Goal: Check status: Check status

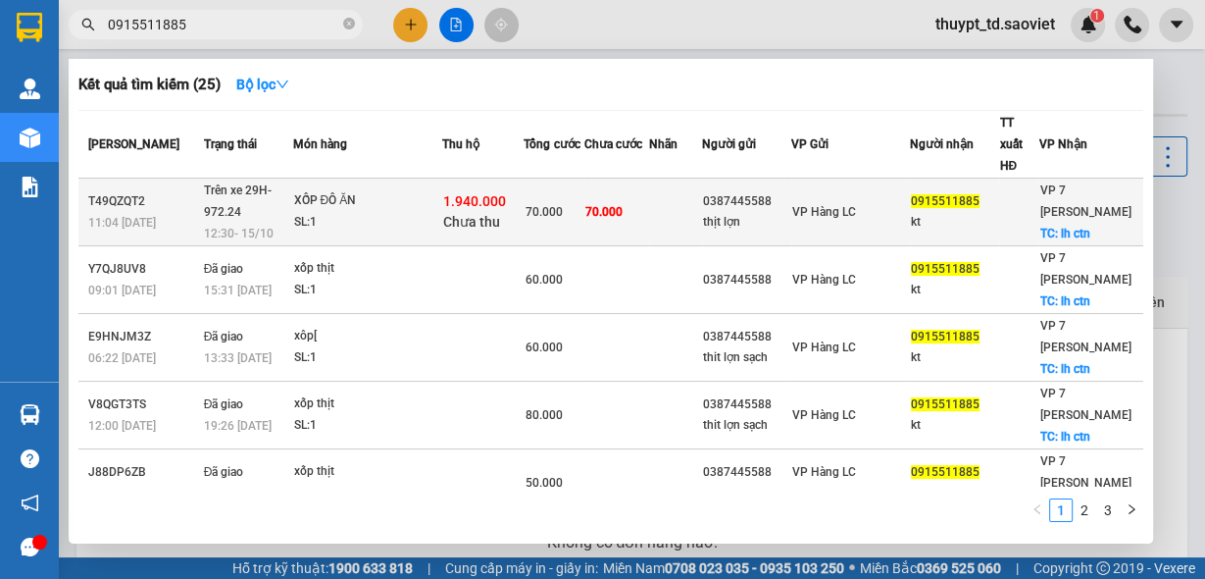
click at [439, 212] on div "SL: 1" at bounding box center [366, 223] width 147 height 22
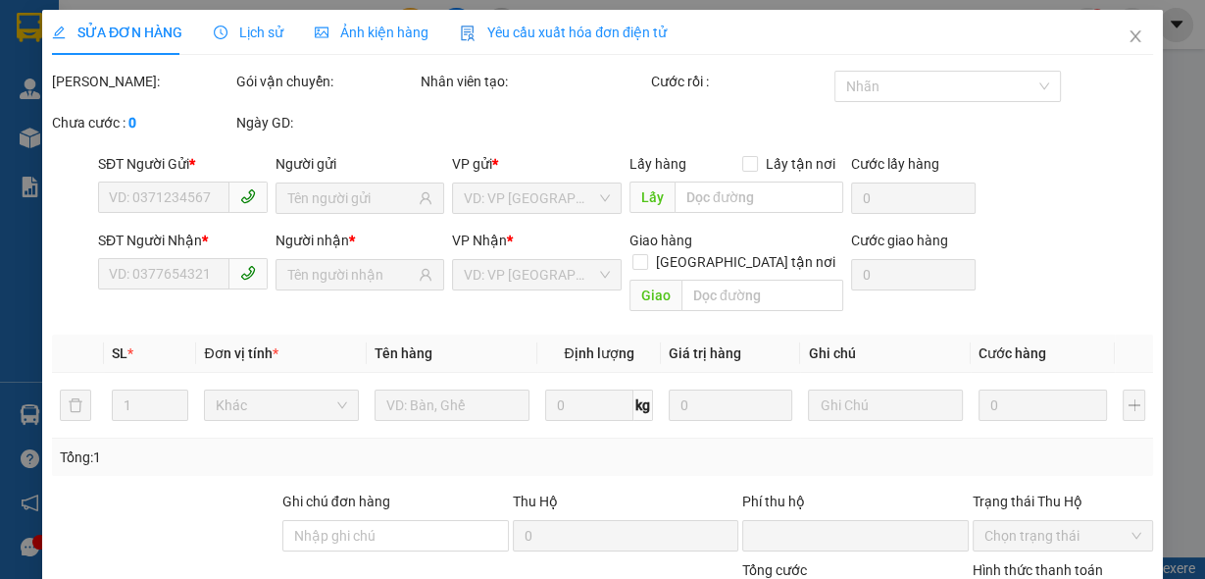
type input "0387445588"
type input "thịt lợn"
type input "0915511885"
type input "kt"
checkbox input "true"
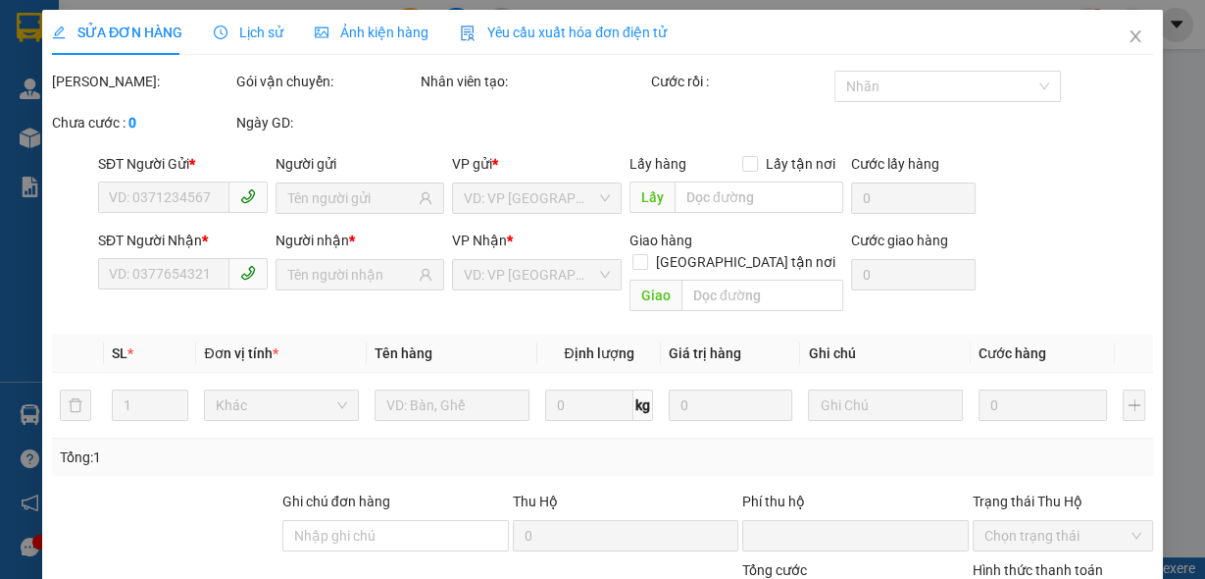
type input "lh ctn"
type input "1.940.000"
type input "30.000"
type input "70.000"
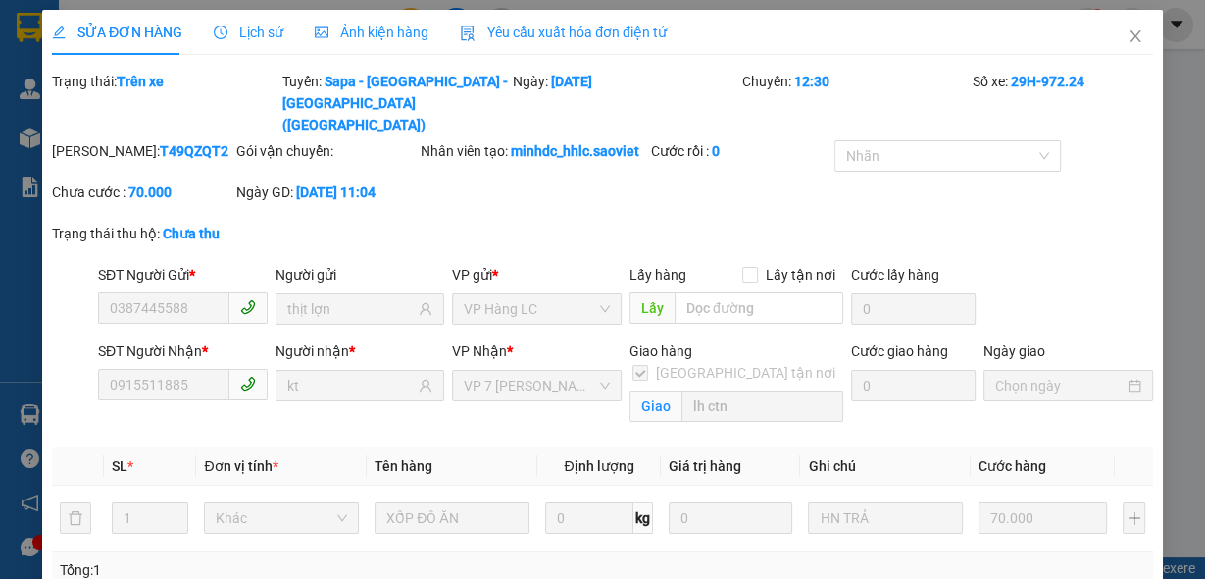
click at [248, 38] on span "Lịch sử" at bounding box center [249, 33] width 70 height 16
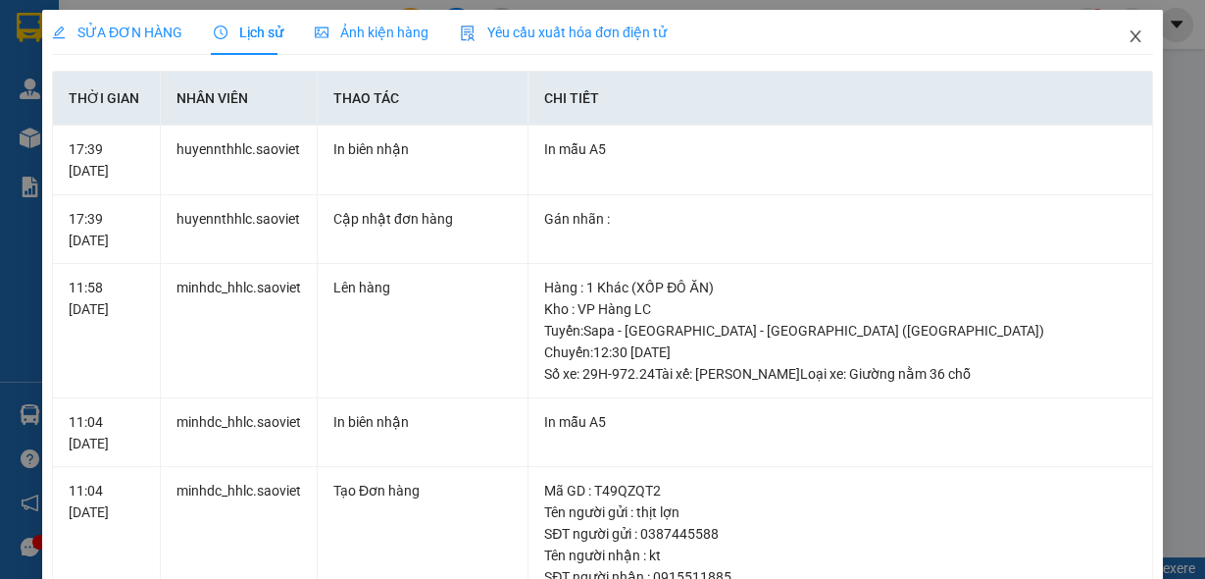
click at [1128, 37] on icon "close" at bounding box center [1136, 36] width 16 height 16
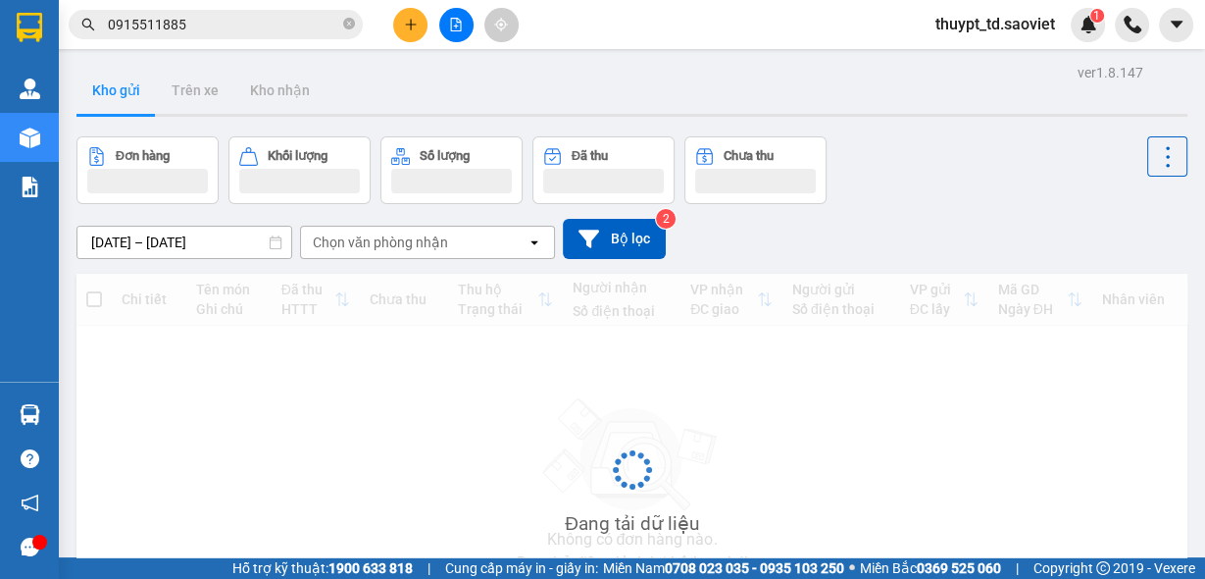
click at [211, 25] on input "0915511885" at bounding box center [223, 25] width 231 height 22
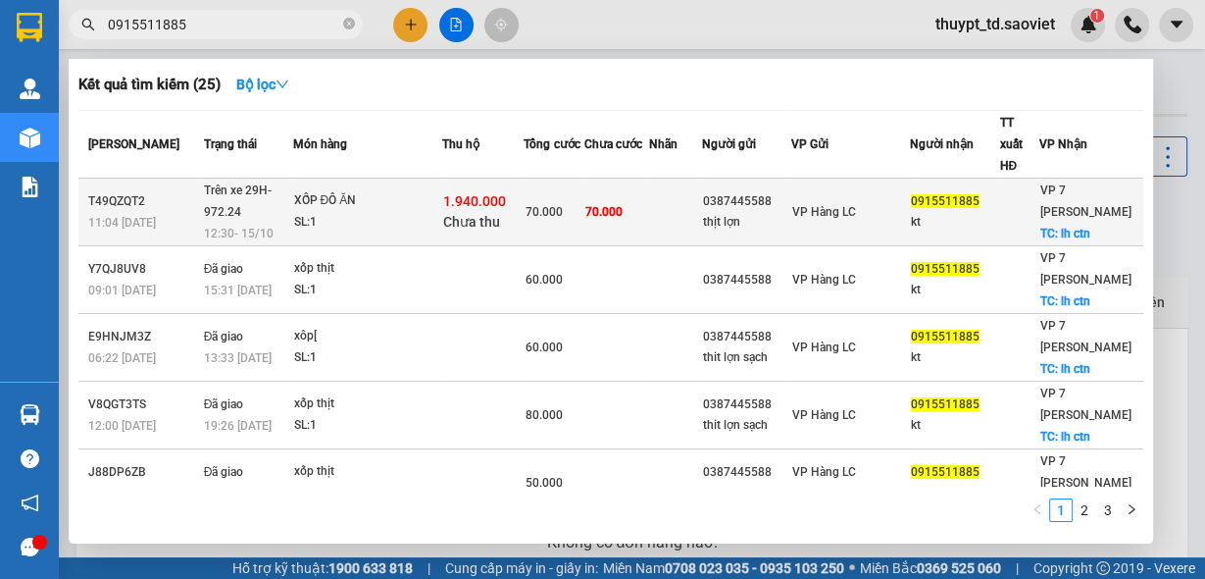
click at [340, 212] on div "SL: 1" at bounding box center [366, 223] width 147 height 22
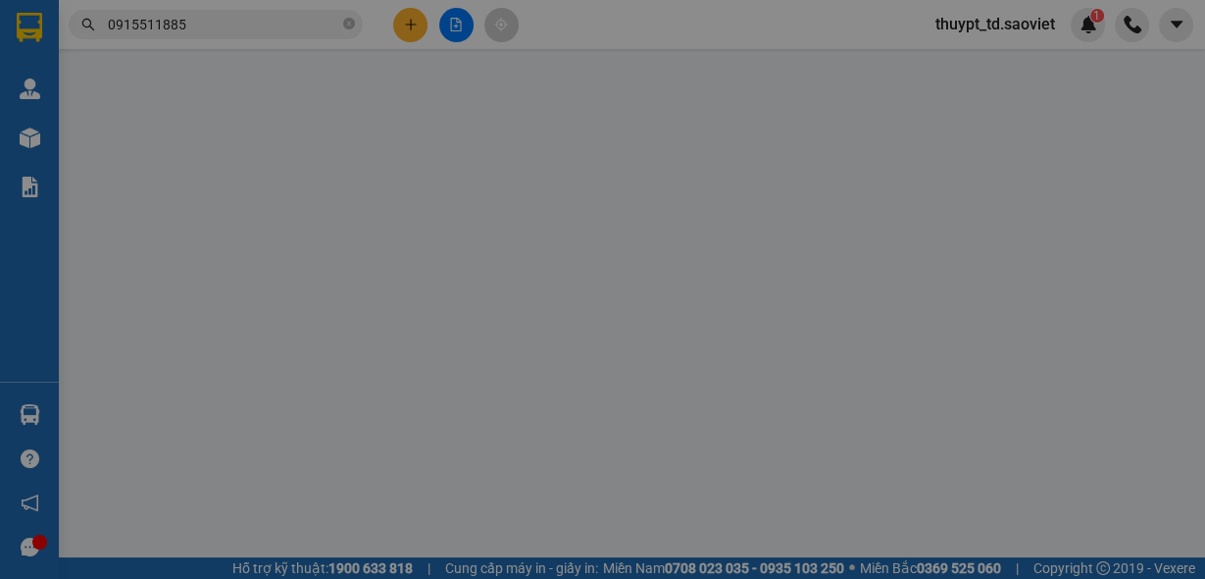
type input "0387445588"
type input "thịt lợn"
type input "0915511885"
type input "kt"
checkbox input "true"
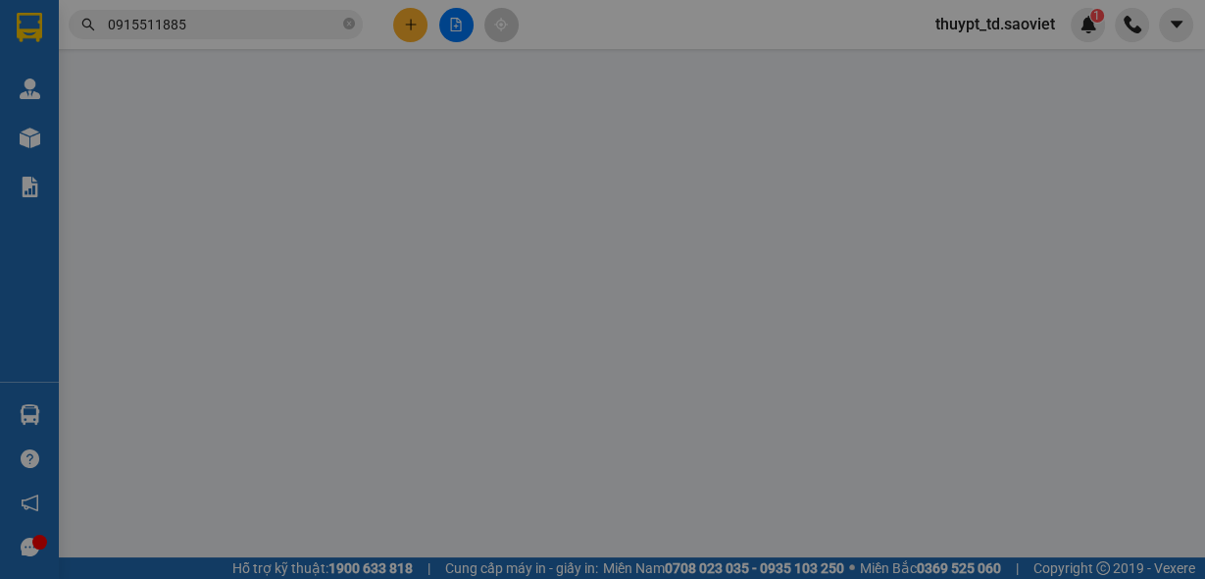
type input "lh ctn"
type input "1.940.000"
type input "30.000"
type input "70.000"
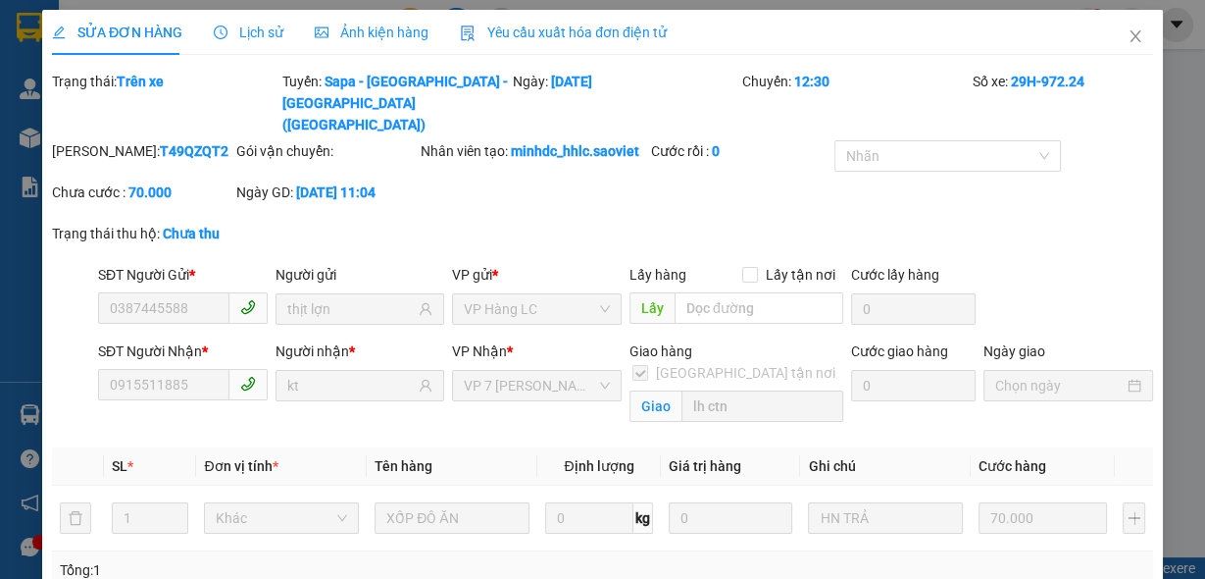
click at [251, 35] on span "Lịch sử" at bounding box center [249, 33] width 70 height 16
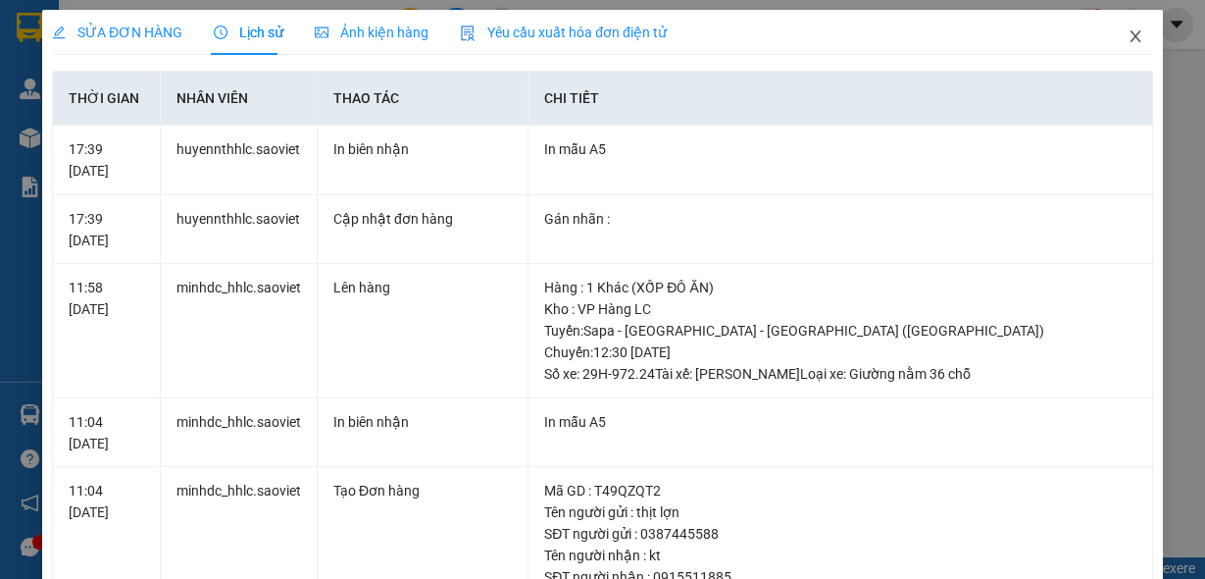
click at [1128, 40] on icon "close" at bounding box center [1136, 36] width 16 height 16
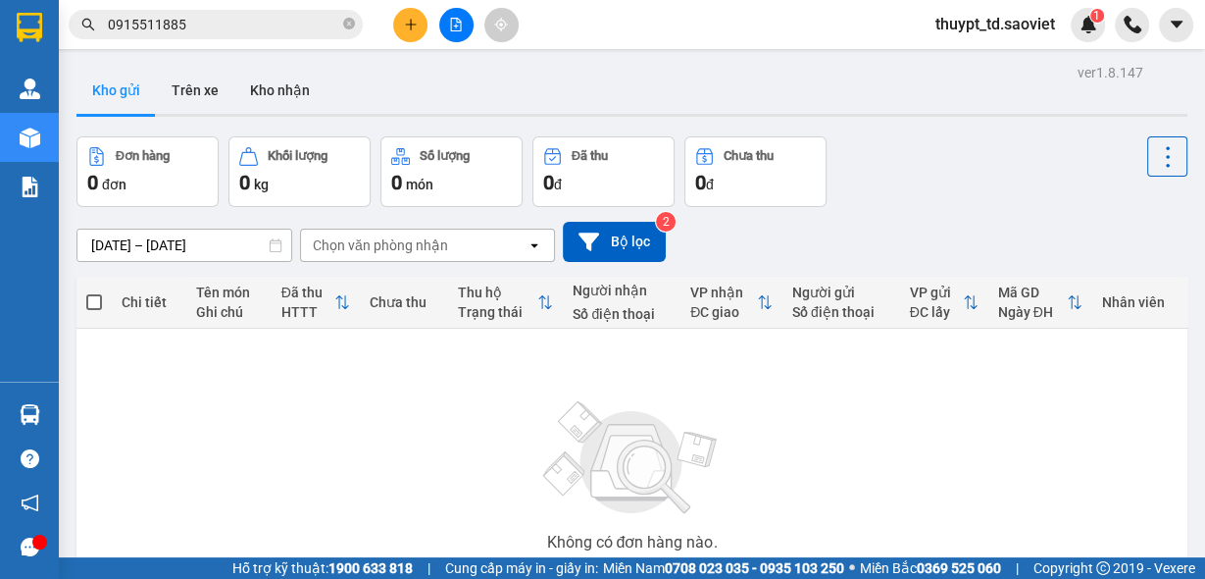
click at [221, 26] on input "0915511885" at bounding box center [223, 25] width 231 height 22
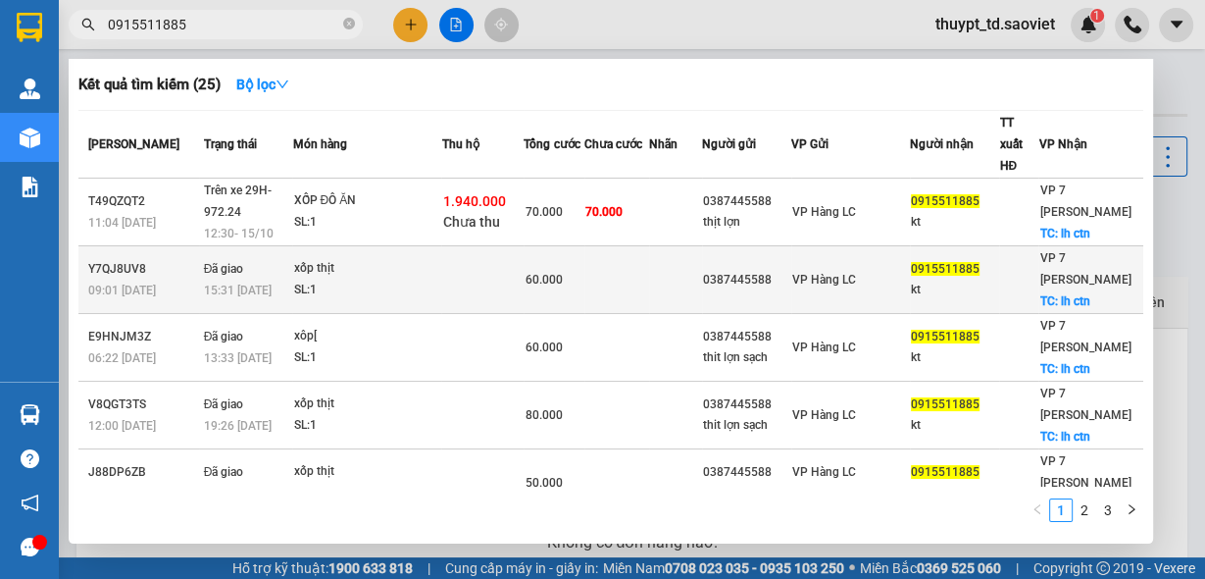
click at [377, 280] on div "SL: 1" at bounding box center [366, 291] width 147 height 22
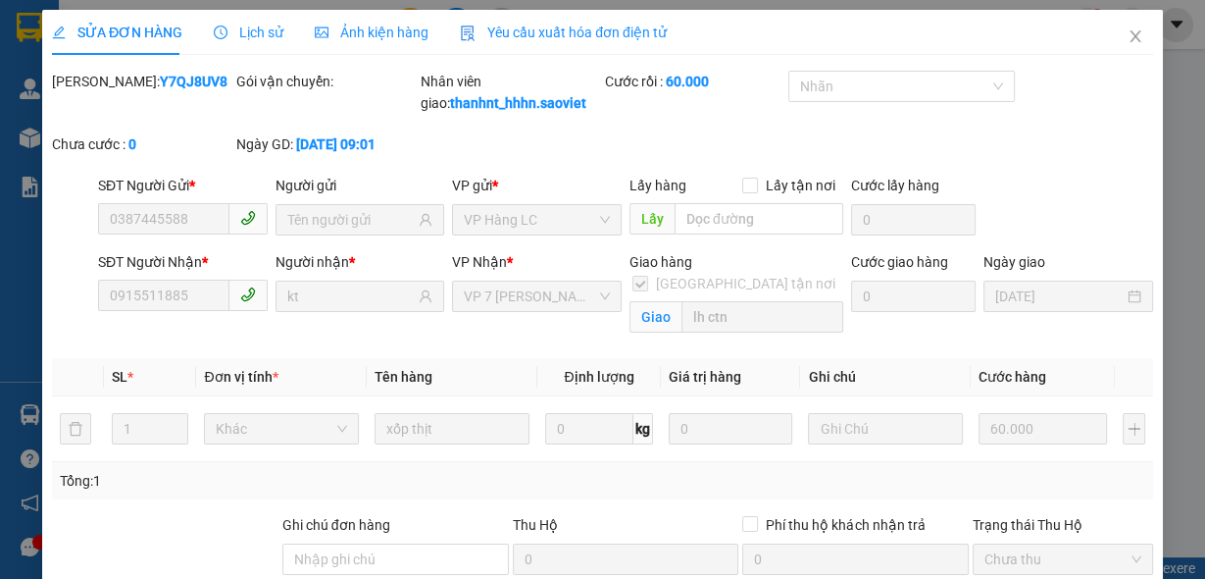
click at [268, 34] on span "Lịch sử" at bounding box center [249, 33] width 70 height 16
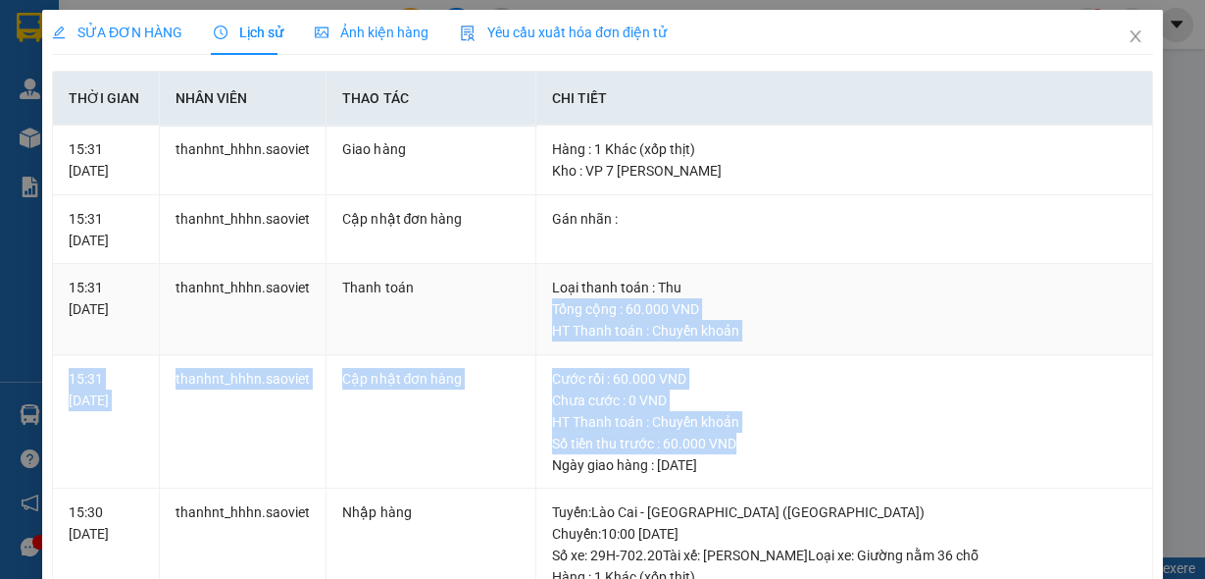
drag, startPoint x: 760, startPoint y: 448, endPoint x: 770, endPoint y: 292, distance: 156.3
click at [1115, 40] on span "Close" at bounding box center [1135, 37] width 55 height 55
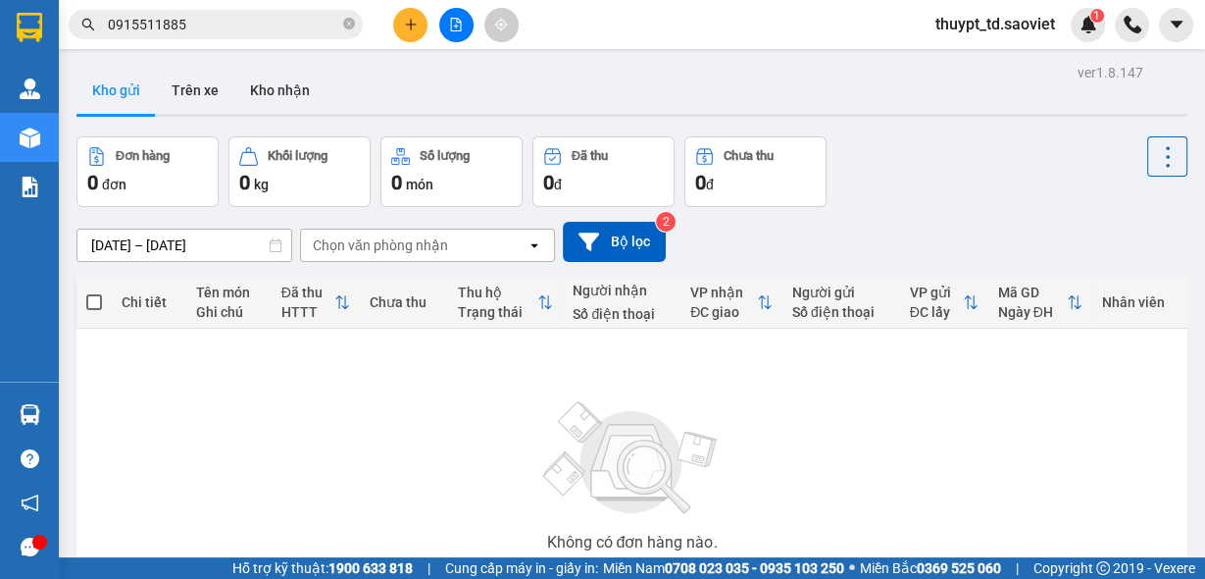
click at [238, 25] on input "0915511885" at bounding box center [223, 25] width 231 height 22
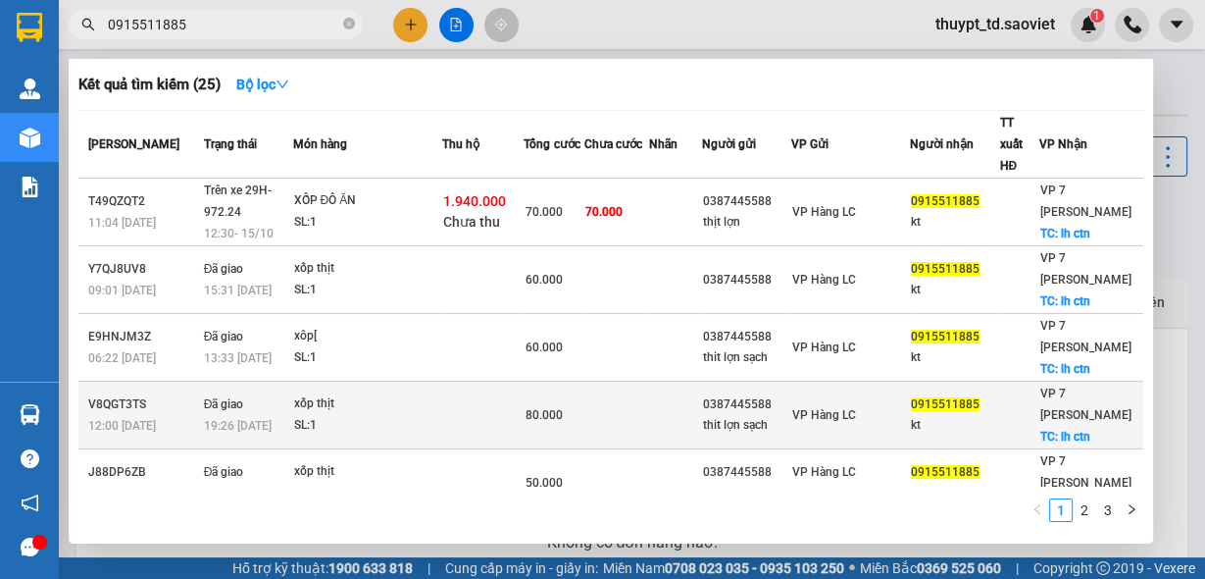
click at [266, 385] on td "Đã giao 19:26 [DATE]" at bounding box center [246, 416] width 94 height 68
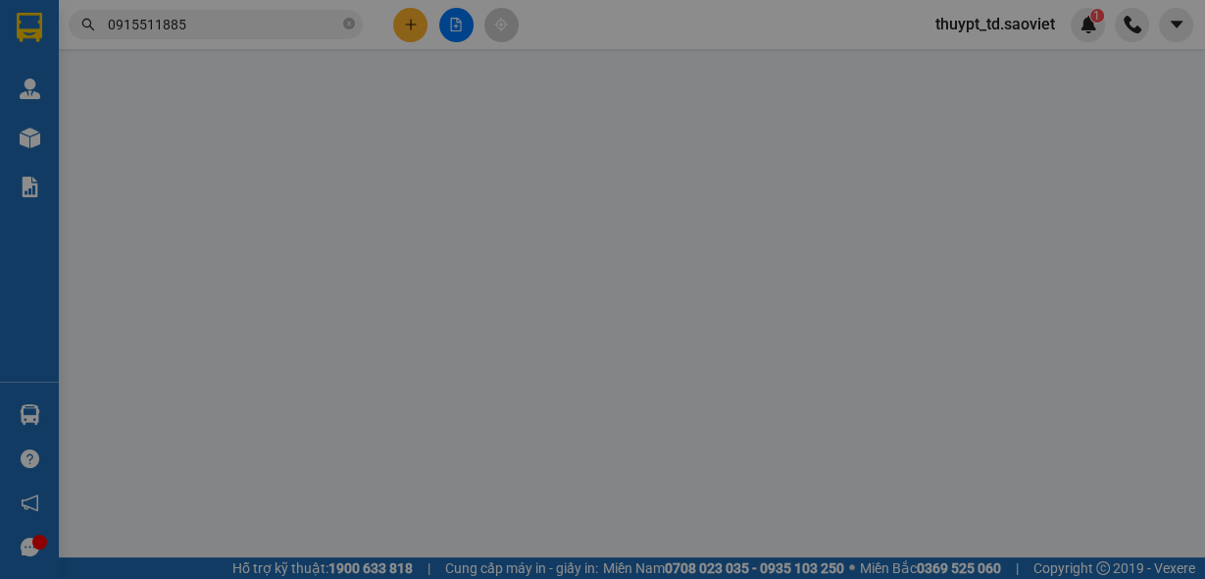
type input "0387445588"
type input "thit lợn sạch"
type input "0915511885"
type input "kt"
checkbox input "true"
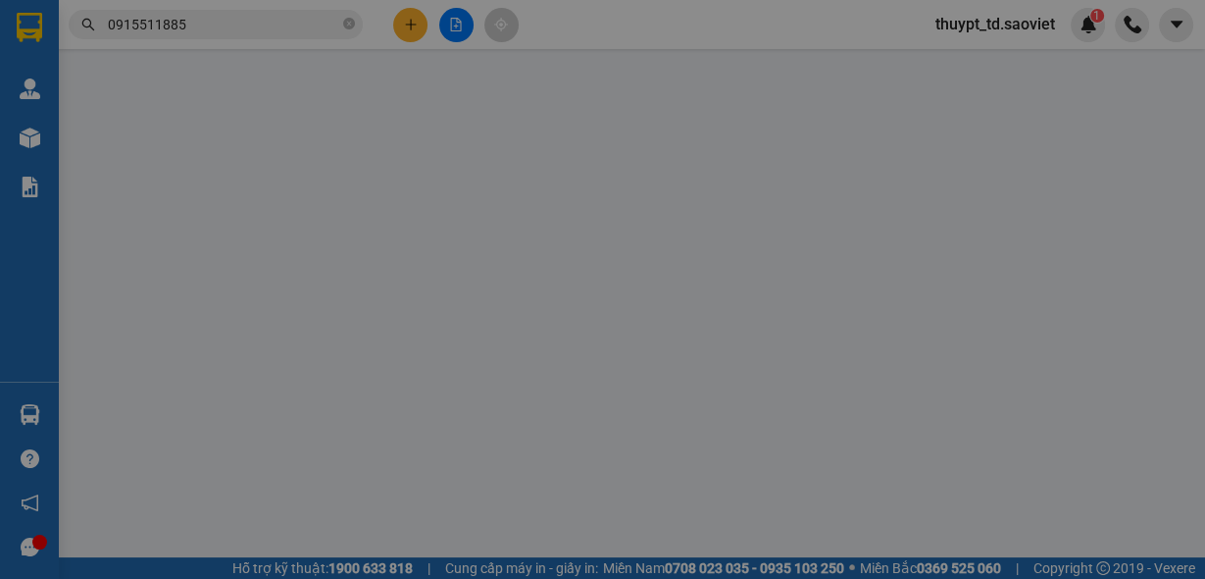
type input "lh ctn"
type input "0"
type input "80.000"
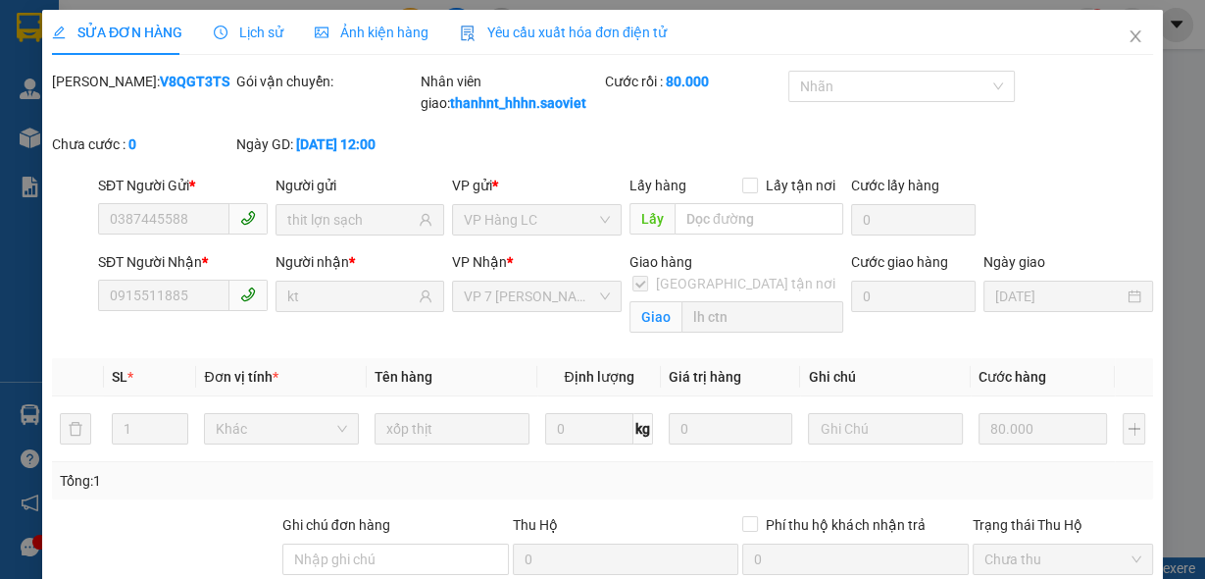
click at [260, 35] on span "Lịch sử" at bounding box center [249, 33] width 70 height 16
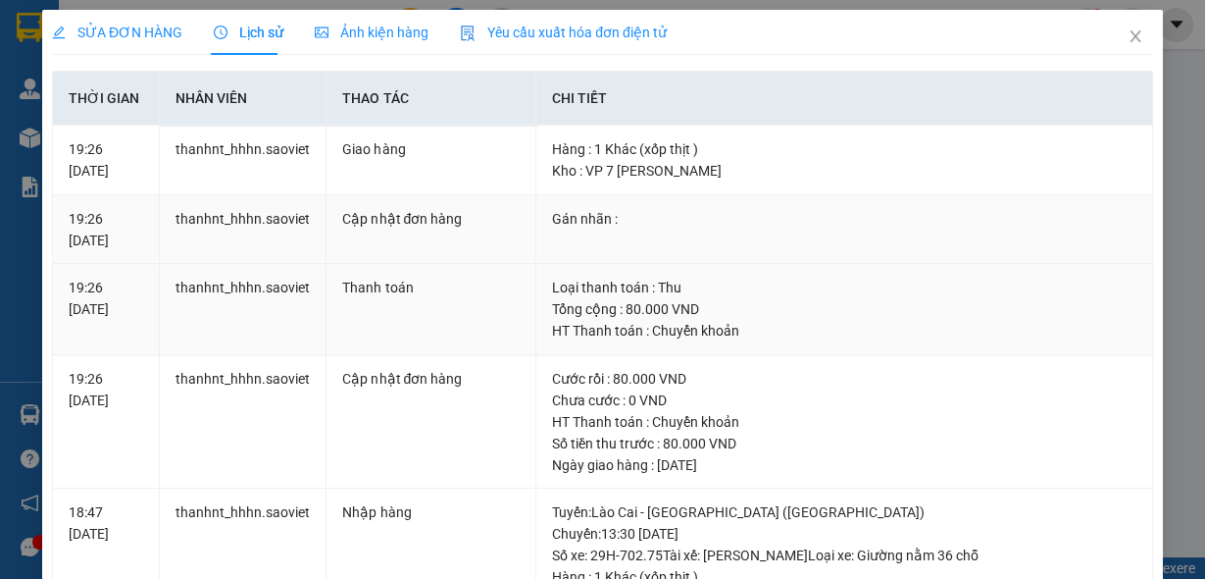
drag, startPoint x: 801, startPoint y: 446, endPoint x: 788, endPoint y: 310, distance: 137.0
click at [633, 213] on div "Gán nhãn :" at bounding box center [844, 219] width 585 height 22
click at [1128, 44] on icon "close" at bounding box center [1136, 36] width 16 height 16
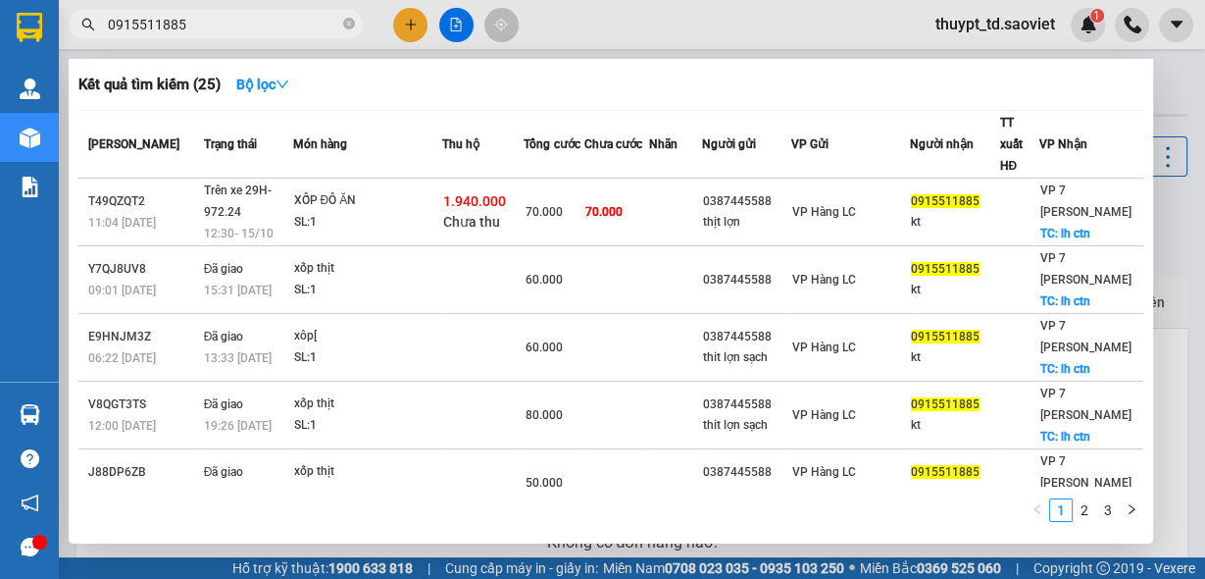
click at [233, 24] on input "0915511885" at bounding box center [223, 25] width 231 height 22
